Goal: Task Accomplishment & Management: Manage account settings

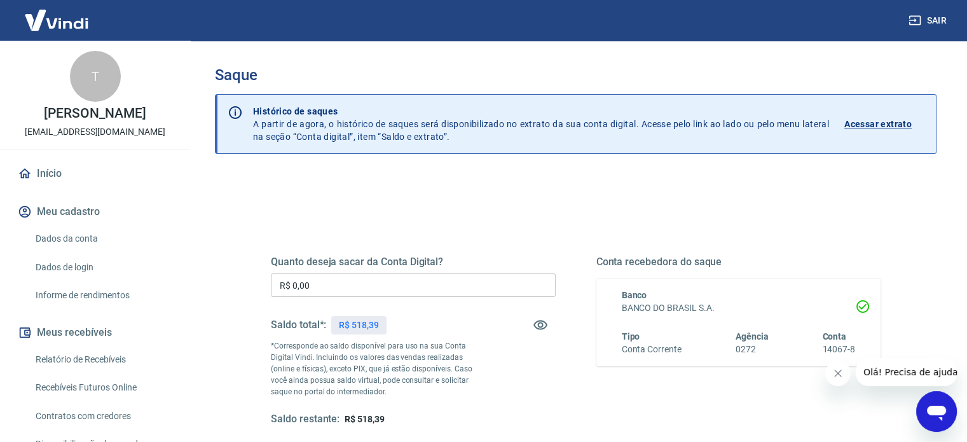
drag, startPoint x: 353, startPoint y: 287, endPoint x: 0, endPoint y: 233, distance: 357.0
click at [0, 245] on div "Sair T [PERSON_NAME] [EMAIL_ADDRESS][DOMAIN_NAME] Início Meu cadastro Dados da …" at bounding box center [483, 221] width 967 height 442
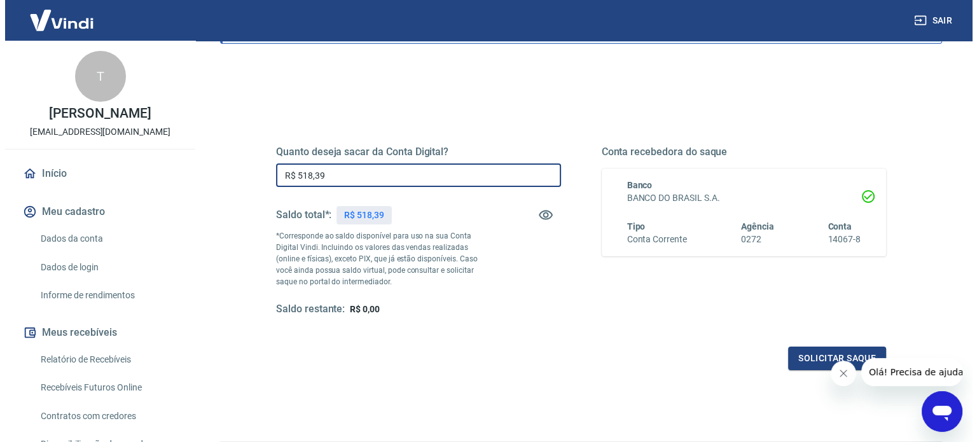
scroll to position [186, 0]
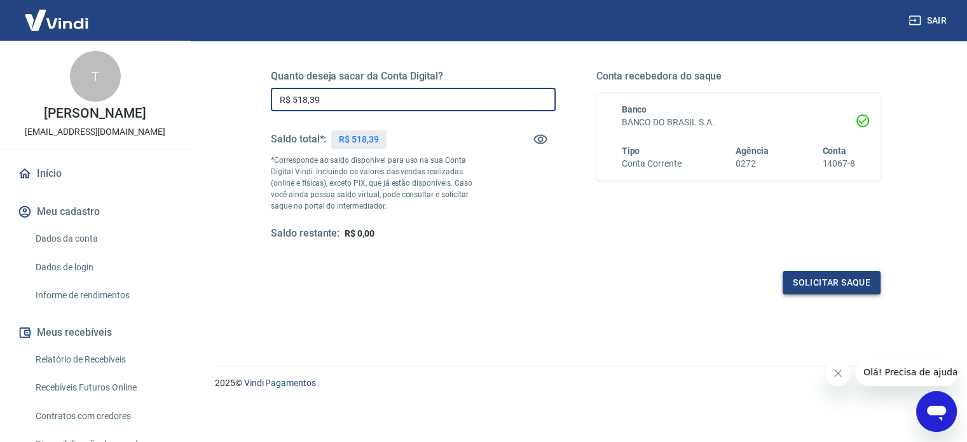
type input "R$ 518,39"
click at [827, 277] on button "Solicitar saque" at bounding box center [832, 283] width 98 height 24
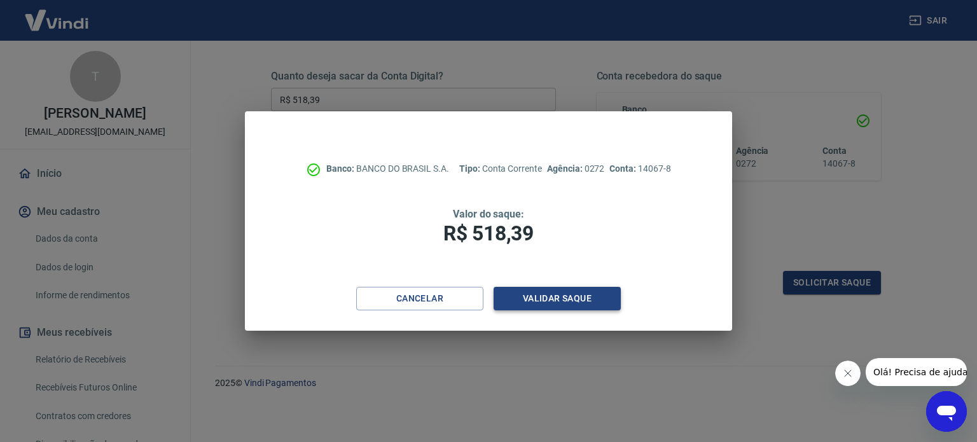
click at [569, 300] on button "Validar saque" at bounding box center [557, 299] width 127 height 24
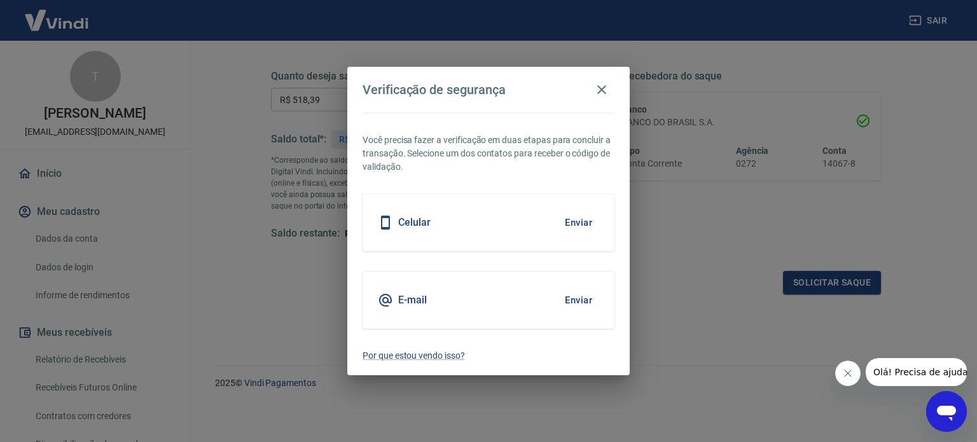
click at [412, 226] on h5 "Celular" at bounding box center [414, 222] width 32 height 13
click at [580, 222] on button "Enviar" at bounding box center [578, 222] width 41 height 27
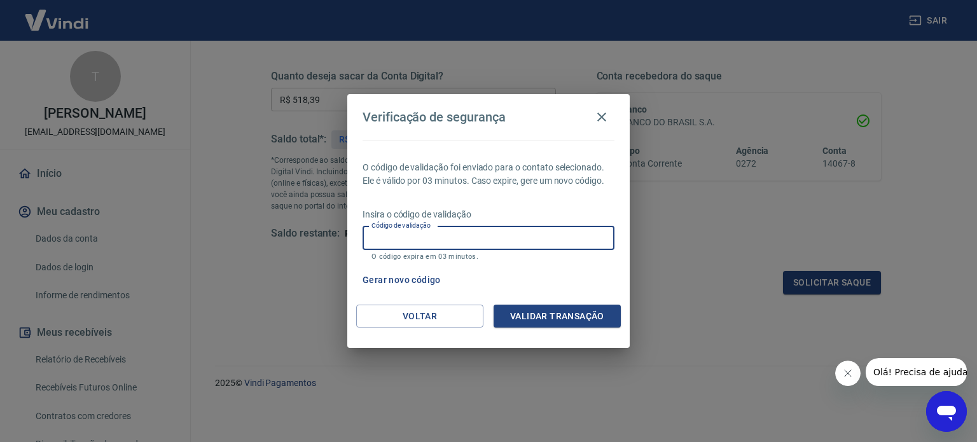
click at [532, 242] on input "Código de validação" at bounding box center [489, 238] width 252 height 24
type input "681349"
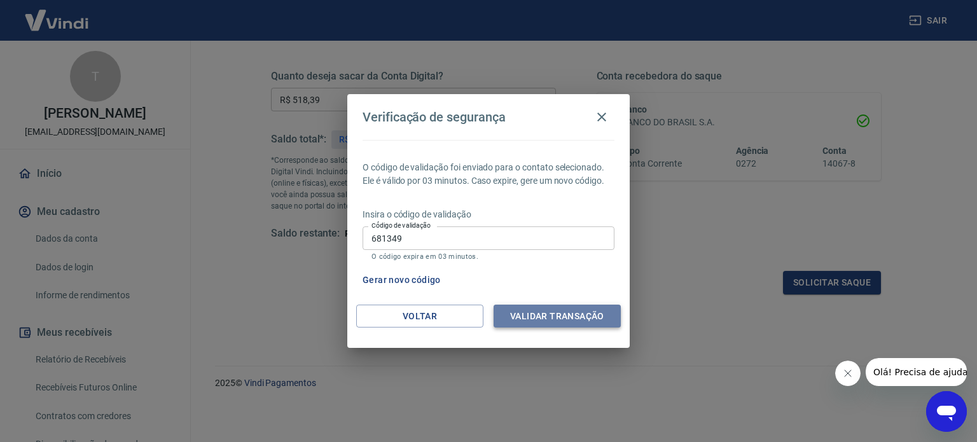
click at [555, 312] on button "Validar transação" at bounding box center [557, 317] width 127 height 24
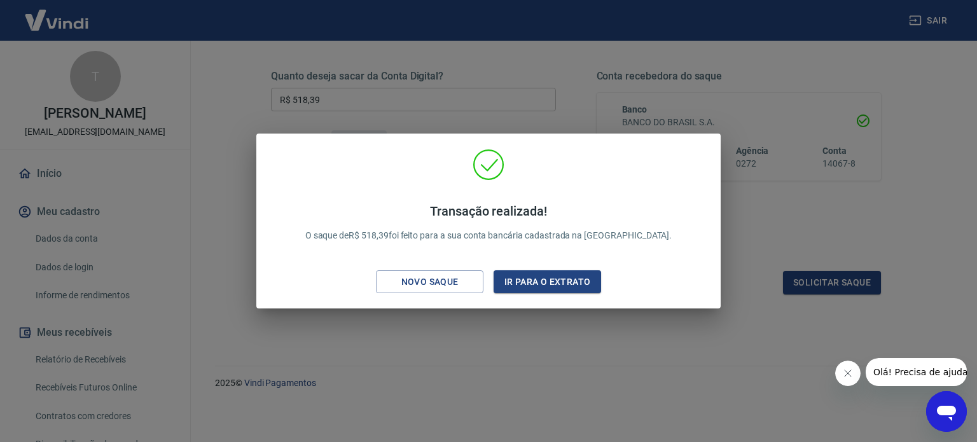
click at [724, 352] on div "Transação realizada! O saque de R$ 518,39 foi feito para a sua conta bancária c…" at bounding box center [488, 221] width 977 height 442
